Goal: Information Seeking & Learning: Learn about a topic

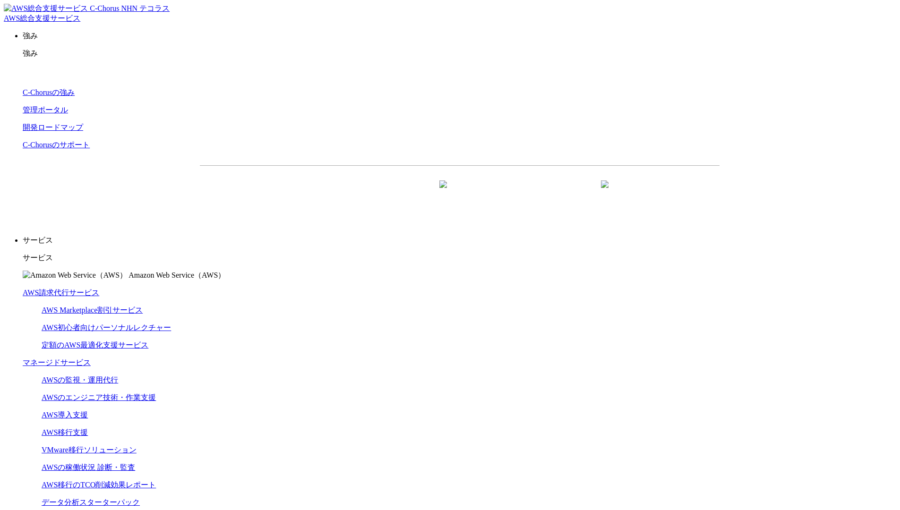
scroll to position [2830, 0]
